Goal: Navigation & Orientation: Find specific page/section

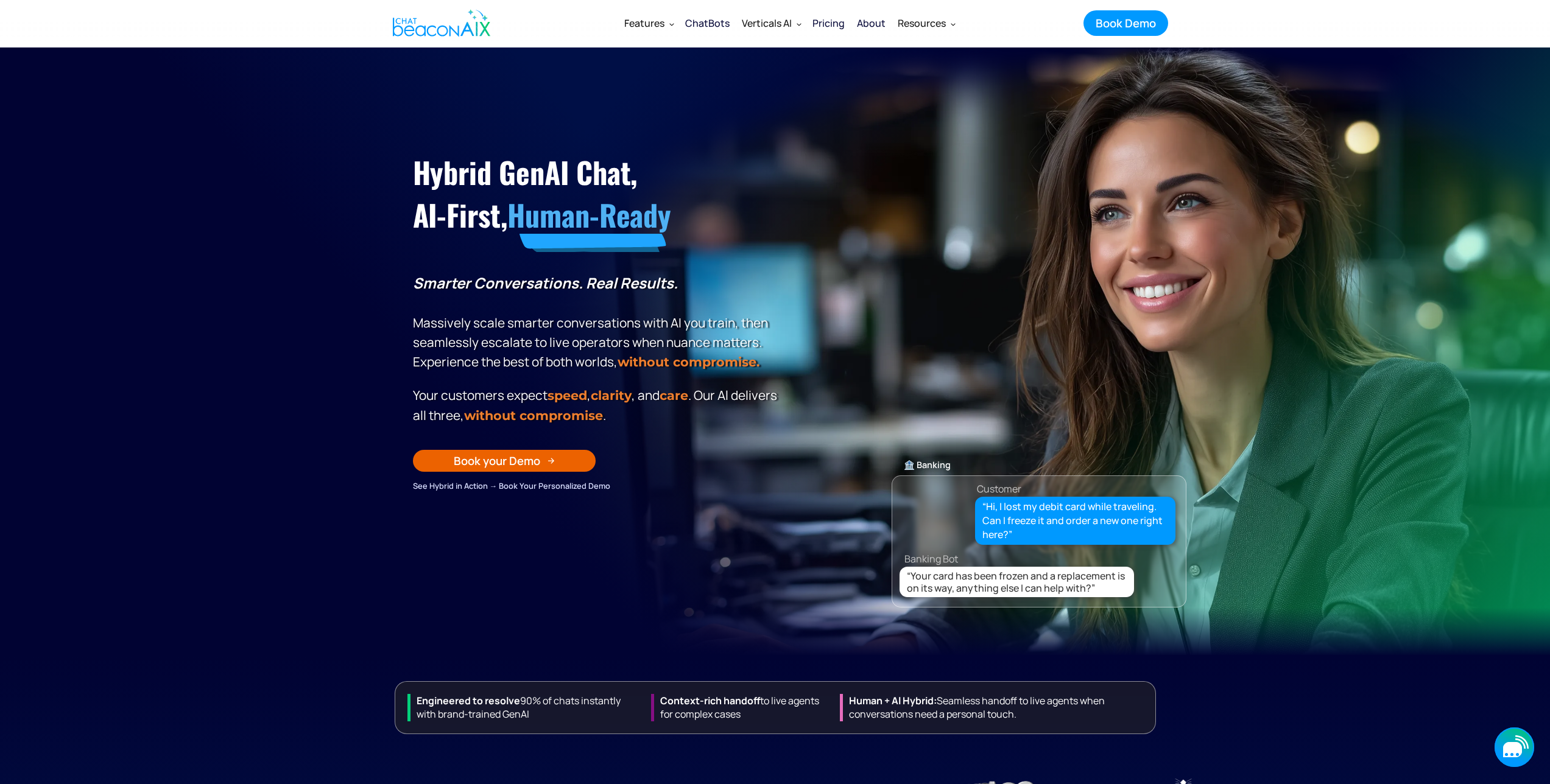
click at [1494, 738] on icon "button" at bounding box center [1514, 748] width 40 height 40
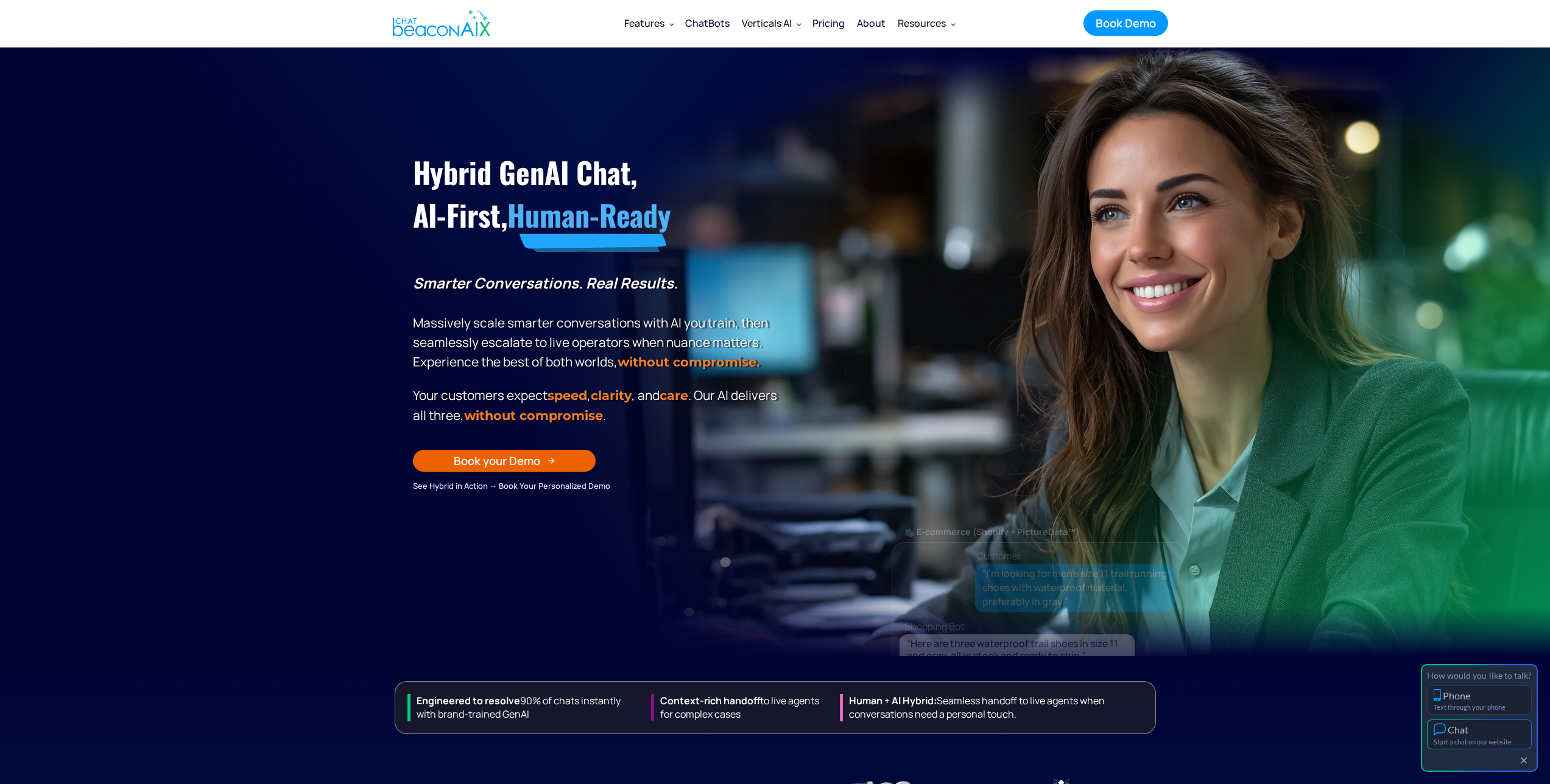
click at [1471, 733] on div "Chat" at bounding box center [1479, 730] width 91 height 13
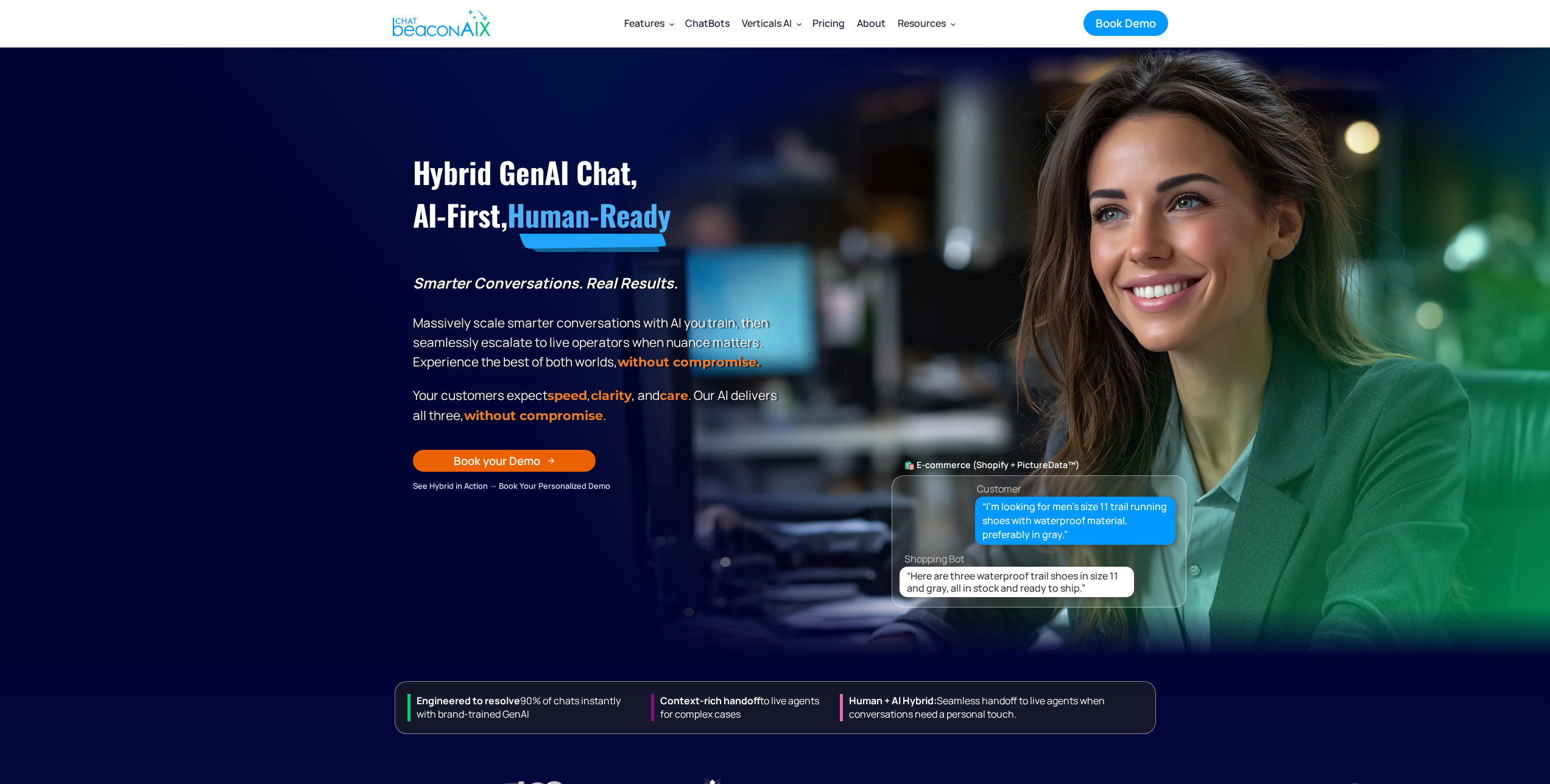
click at [711, 18] on div "ChatBots" at bounding box center [707, 23] width 45 height 17
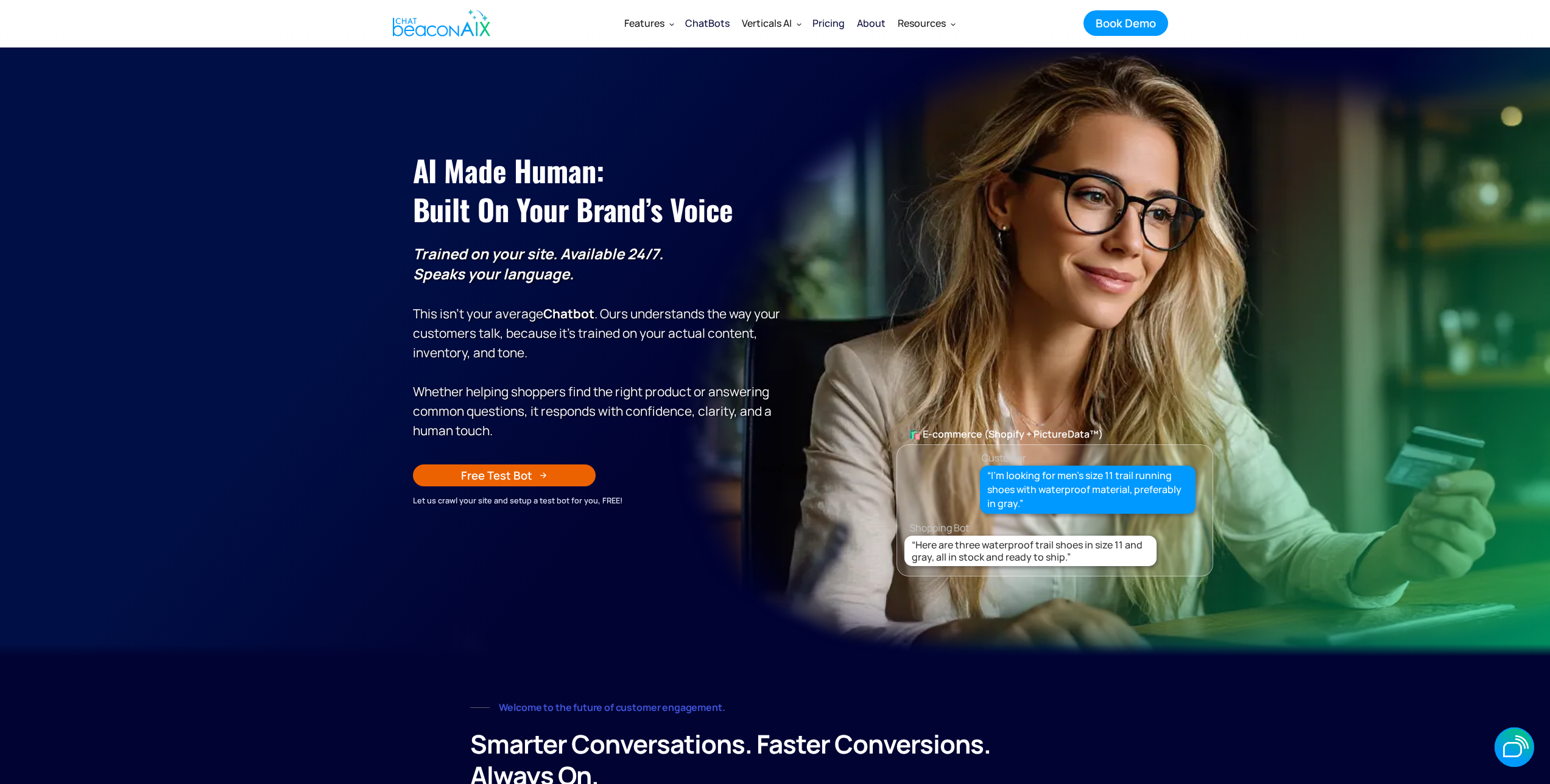
click at [712, 19] on div "ChatBots" at bounding box center [707, 23] width 45 height 17
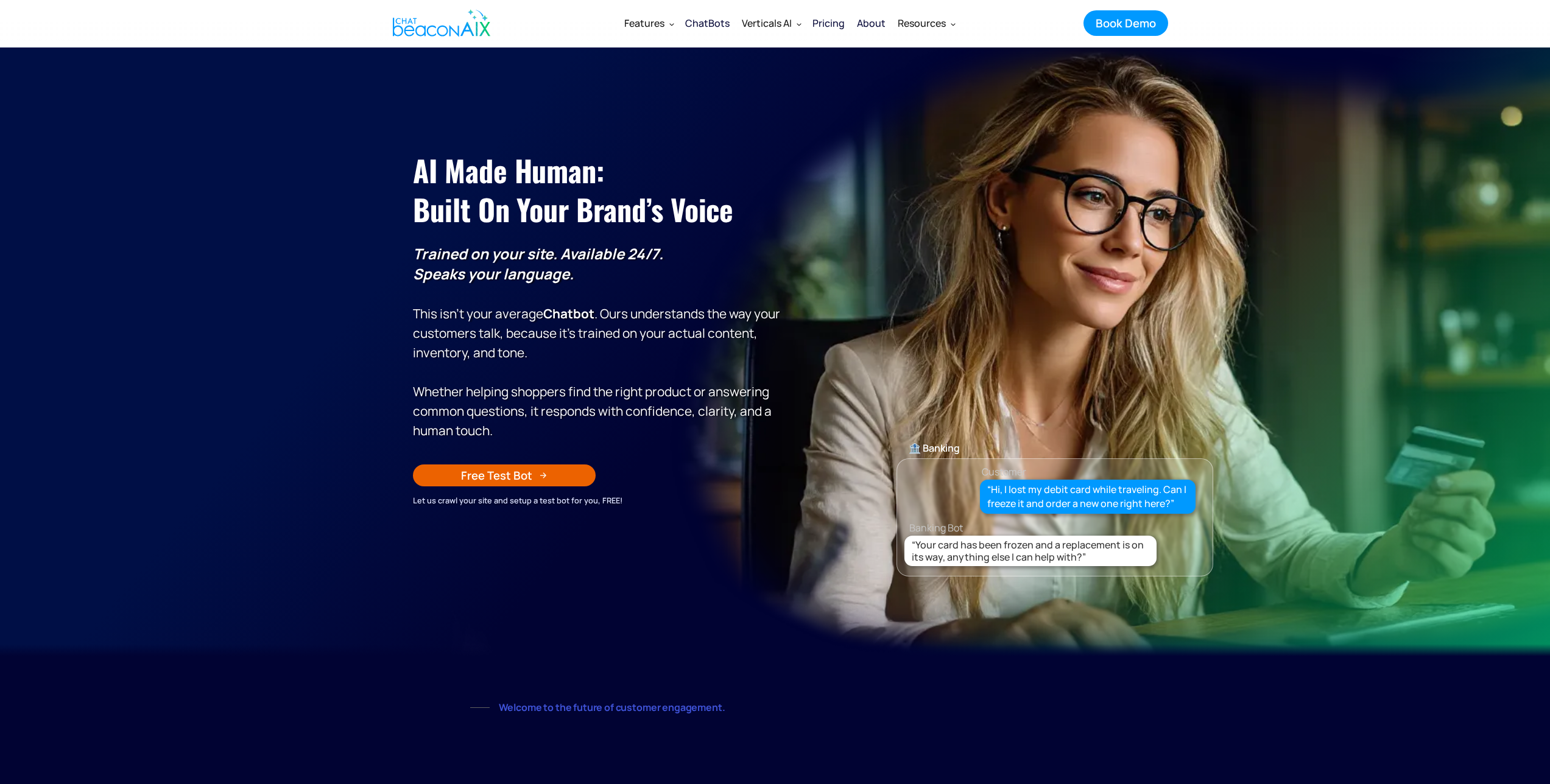
click at [425, 27] on img "home" at bounding box center [441, 23] width 98 height 37
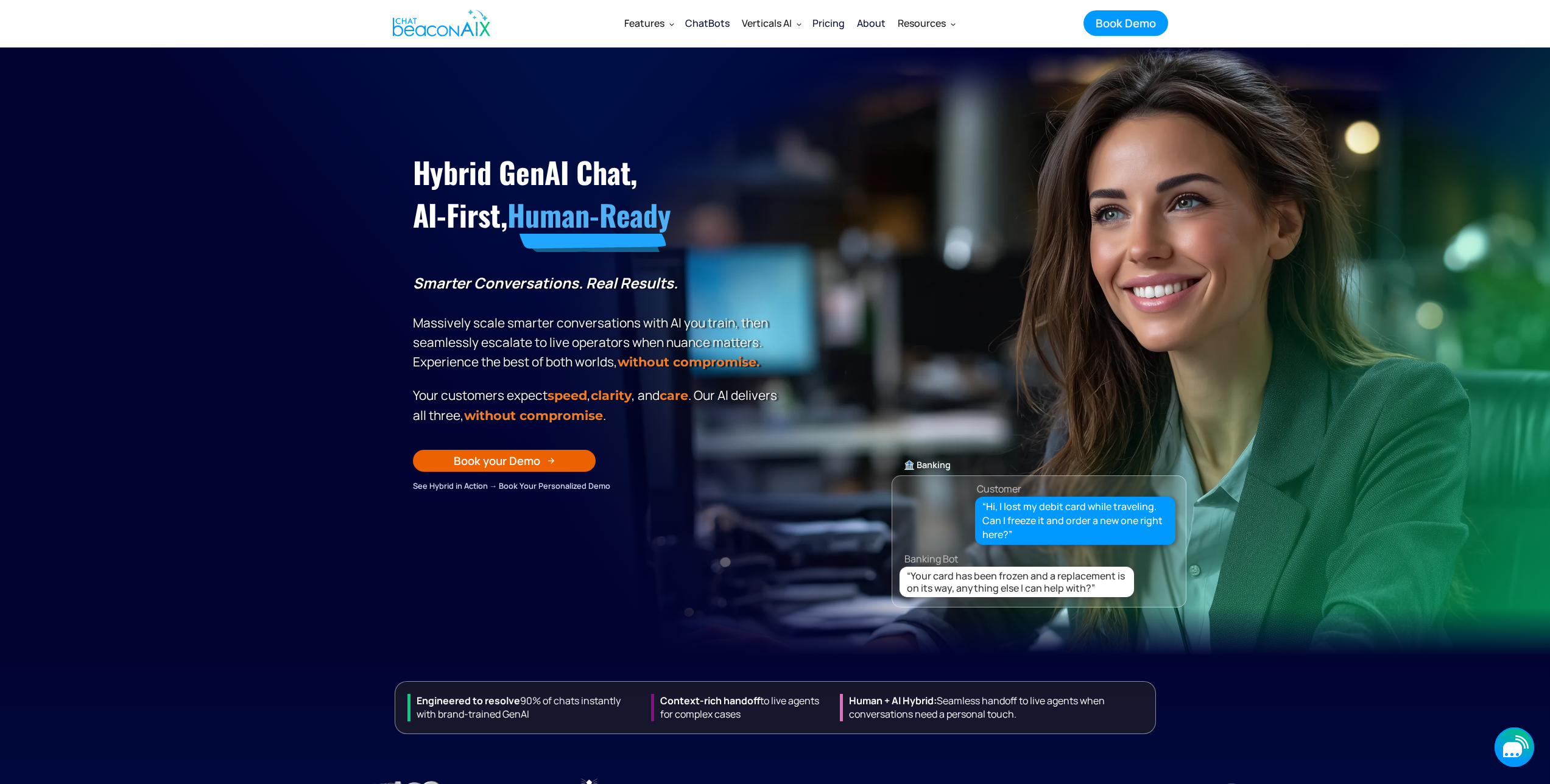
click at [1517, 751] on icon "button" at bounding box center [1512, 750] width 19 height 15
